Goal: Transaction & Acquisition: Register for event/course

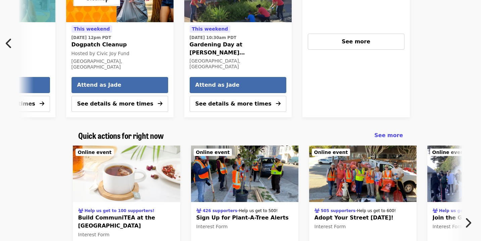
scroll to position [229, 0]
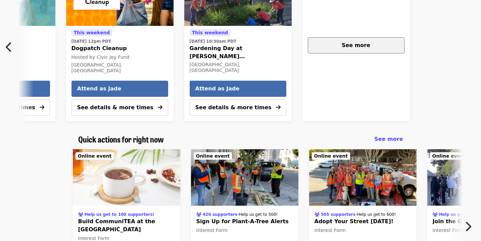
click at [352, 42] on span "See more" at bounding box center [356, 45] width 29 height 6
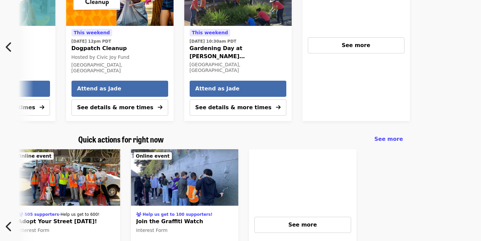
scroll to position [0, 298]
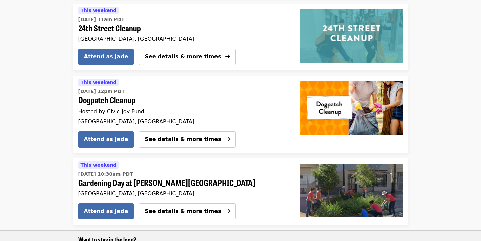
scroll to position [317, 0]
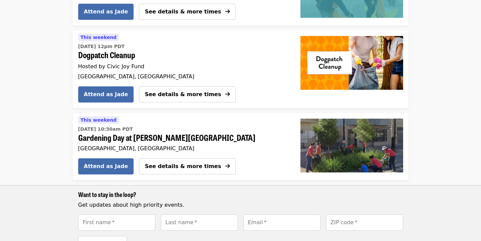
click at [159, 136] on span "Gardening Day at [PERSON_NAME][GEOGRAPHIC_DATA]" at bounding box center [181, 138] width 206 height 10
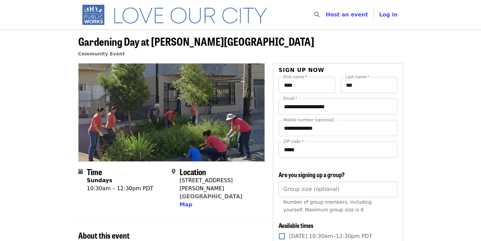
drag, startPoint x: 177, startPoint y: 181, endPoint x: 250, endPoint y: 191, distance: 74.1
click at [250, 191] on div "Location 144 Leland Ave San Francisco, CA 94134 Map" at bounding box center [216, 188] width 88 height 42
copy div "Location 144 Leland Ave San Francisco, CA 94134"
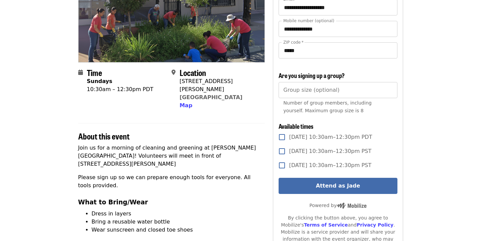
scroll to position [112, 0]
